Goal: Task Accomplishment & Management: Use online tool/utility

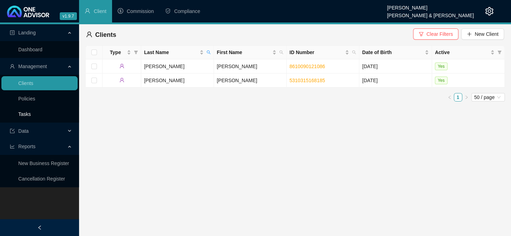
click at [25, 111] on link "Tasks" at bounding box center [24, 114] width 13 height 6
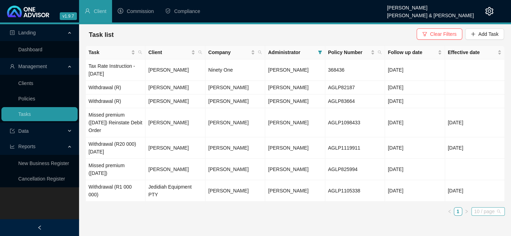
click at [499, 210] on span "10 / page" at bounding box center [488, 212] width 28 height 8
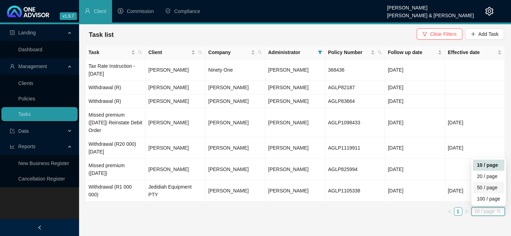
click at [488, 188] on div "50 / page" at bounding box center [488, 188] width 23 height 8
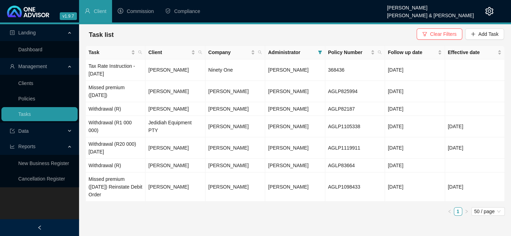
click at [131, 219] on div "Task Client Company Administrator Policy Number Follow up date Effective date T…" at bounding box center [294, 133] width 419 height 176
click at [319, 51] on icon "filter" at bounding box center [320, 53] width 4 height 4
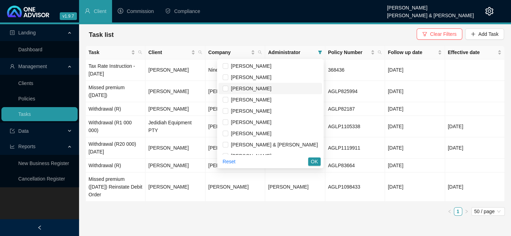
click at [257, 86] on span "[PERSON_NAME]" at bounding box center [249, 89] width 43 height 6
click at [313, 162] on span "OK" at bounding box center [314, 162] width 7 height 8
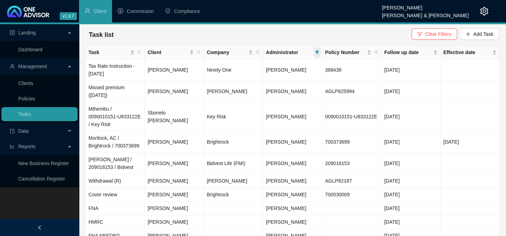
click at [314, 51] on span at bounding box center [317, 52] width 7 height 11
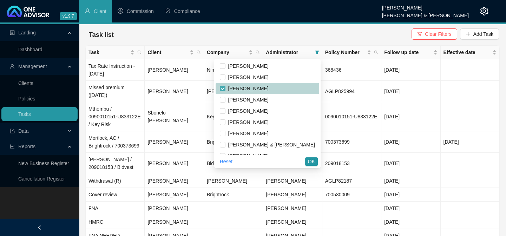
click at [225, 89] on input "checkbox" at bounding box center [223, 89] width 6 height 6
checkbox input "false"
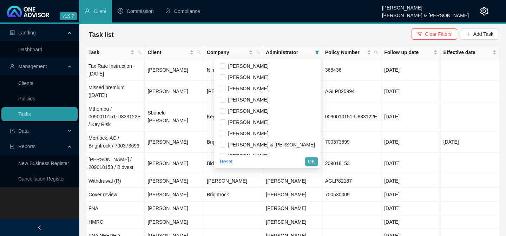
click at [310, 160] on span "OK" at bounding box center [311, 162] width 7 height 8
